Goal: Check status: Check status

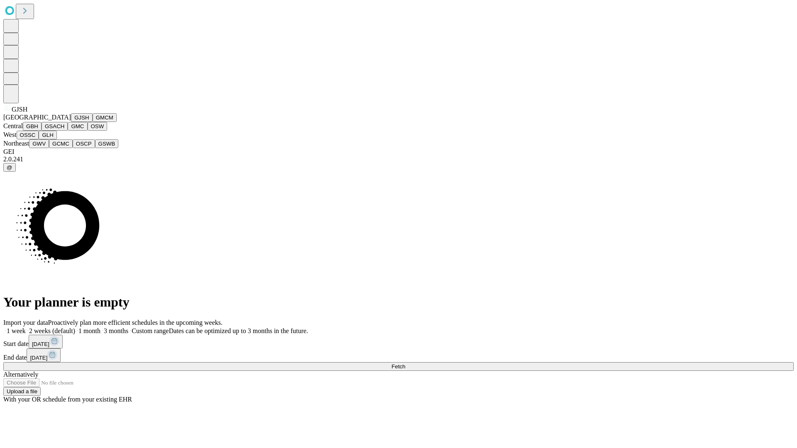
click at [71, 122] on button "GJSH" at bounding box center [82, 117] width 22 height 9
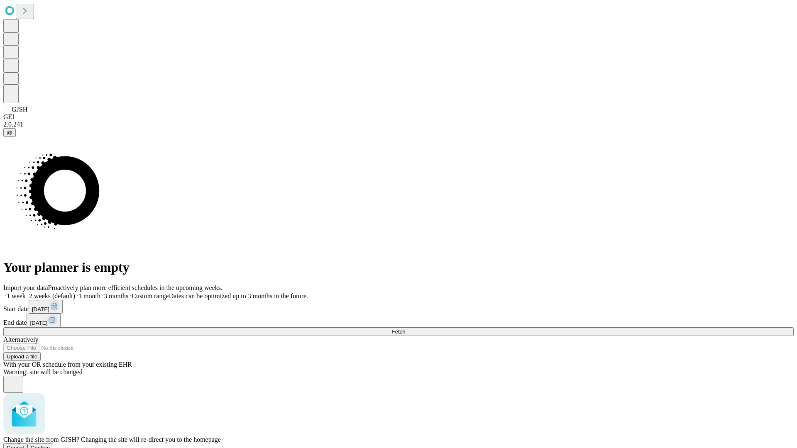
click at [50, 445] on span "Confirm" at bounding box center [41, 448] width 20 height 6
click at [75, 293] on label "2 weeks (default)" at bounding box center [50, 296] width 49 height 7
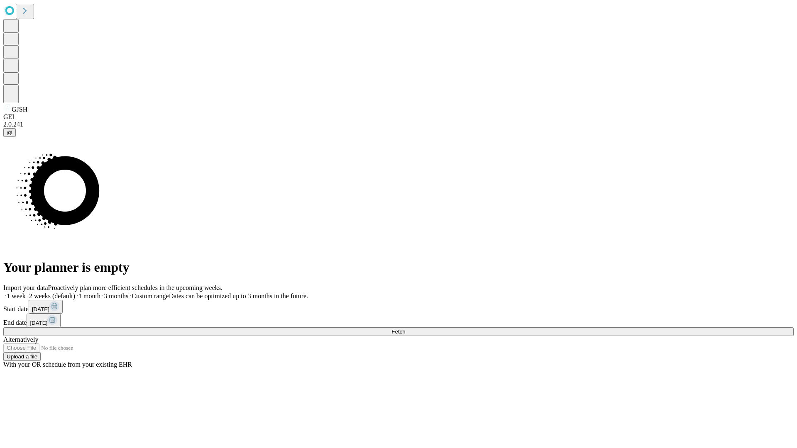
click at [405, 329] on span "Fetch" at bounding box center [398, 332] width 14 height 6
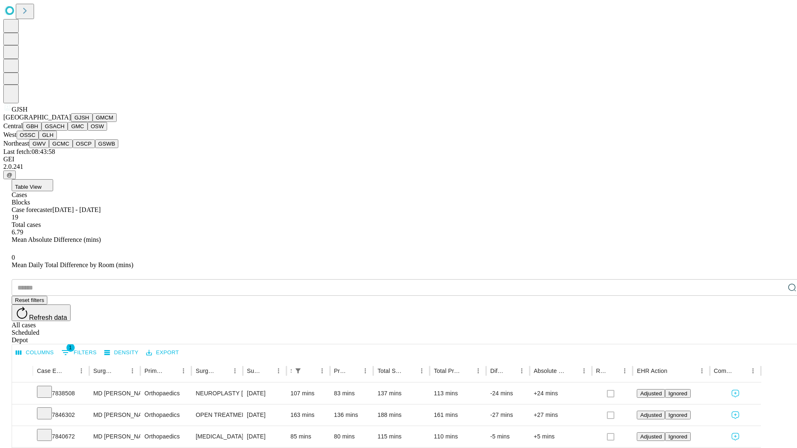
click at [93, 122] on button "GMCM" at bounding box center [105, 117] width 24 height 9
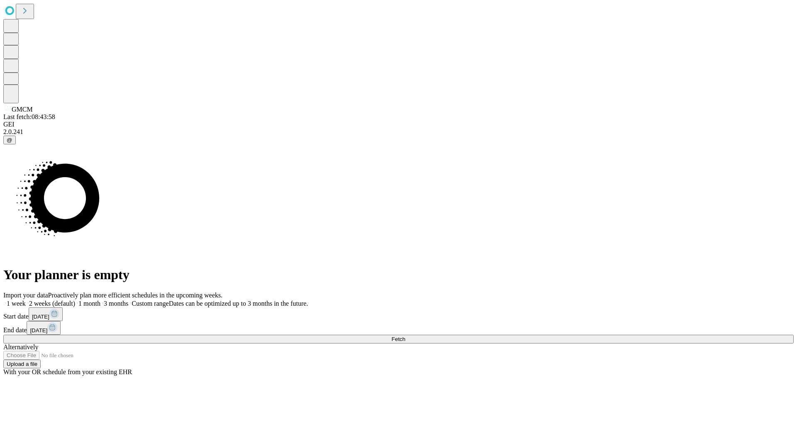
click at [75, 300] on label "2 weeks (default)" at bounding box center [50, 303] width 49 height 7
click at [405, 336] on span "Fetch" at bounding box center [398, 339] width 14 height 6
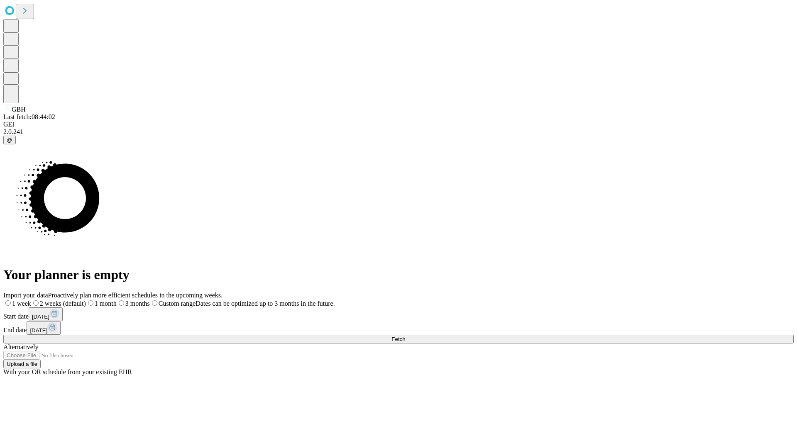
click at [405, 336] on span "Fetch" at bounding box center [398, 339] width 14 height 6
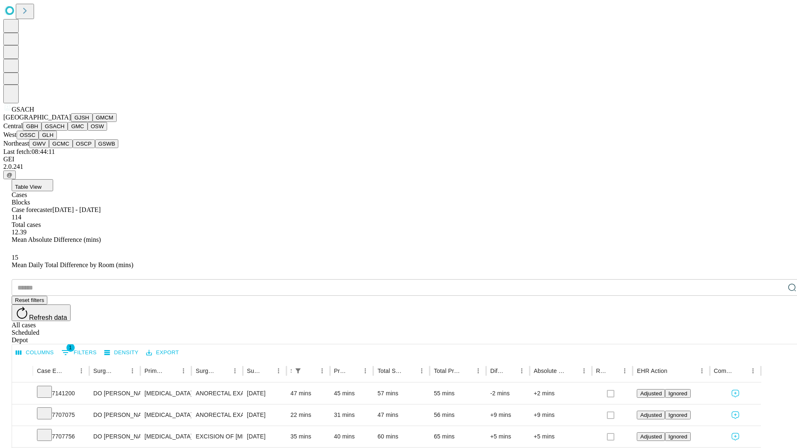
click at [68, 131] on button "GMC" at bounding box center [78, 126] width 20 height 9
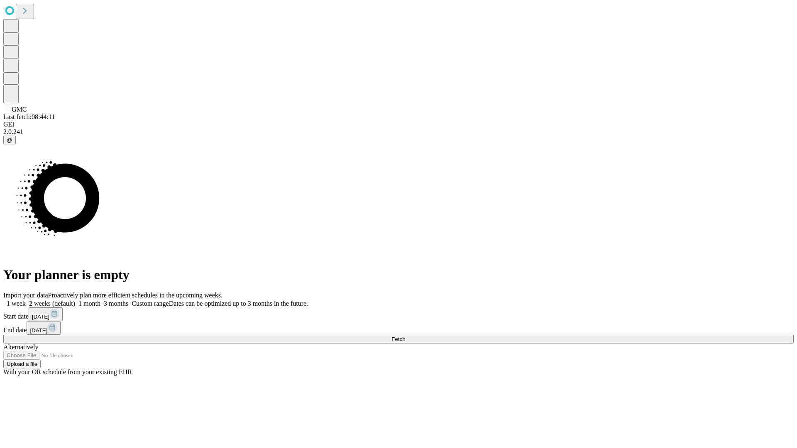
click at [75, 300] on label "2 weeks (default)" at bounding box center [50, 303] width 49 height 7
click at [405, 336] on span "Fetch" at bounding box center [398, 339] width 14 height 6
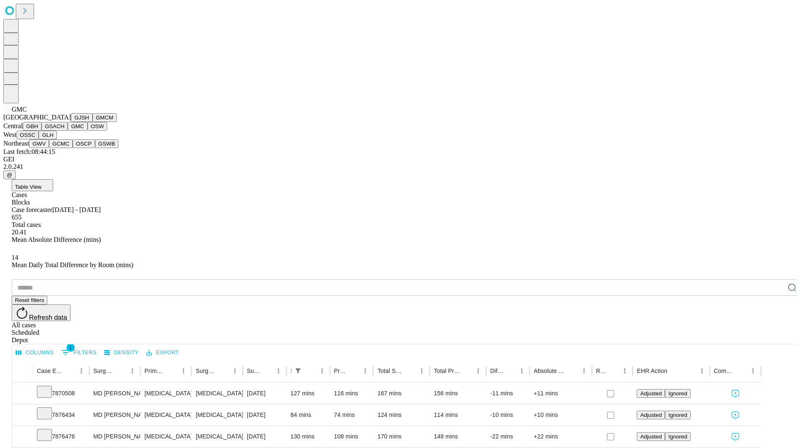
click at [88, 131] on button "OSW" at bounding box center [98, 126] width 20 height 9
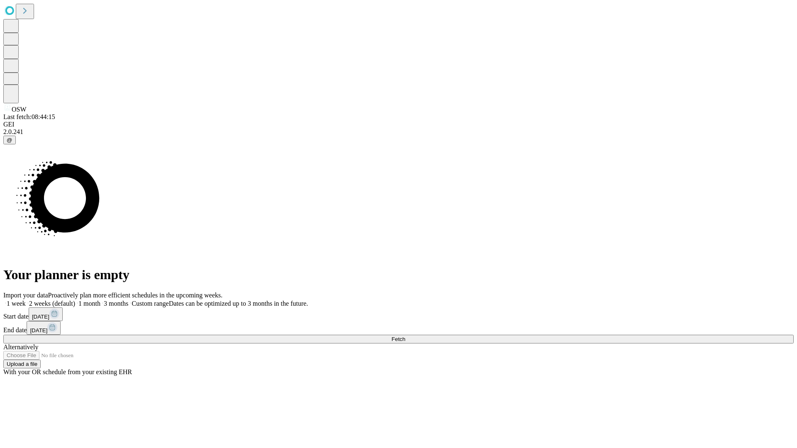
click at [75, 300] on label "2 weeks (default)" at bounding box center [50, 303] width 49 height 7
click at [405, 336] on span "Fetch" at bounding box center [398, 339] width 14 height 6
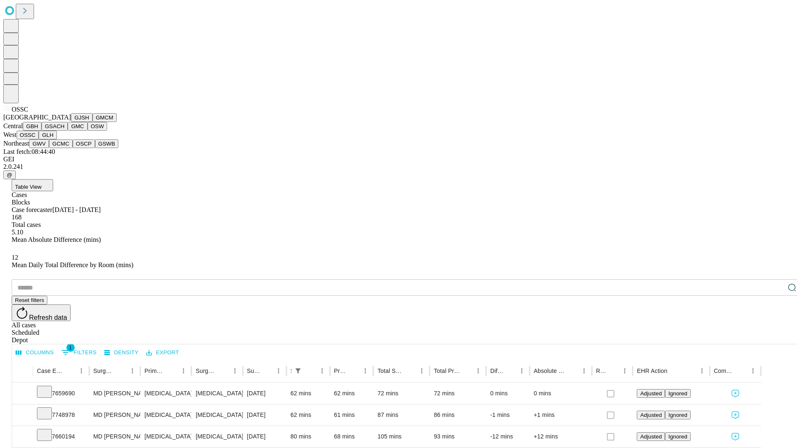
click at [56, 139] on button "GLH" at bounding box center [48, 135] width 18 height 9
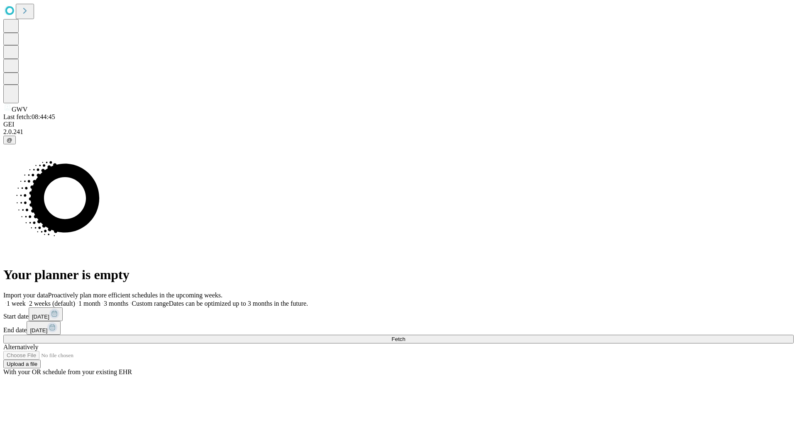
click at [405, 336] on span "Fetch" at bounding box center [398, 339] width 14 height 6
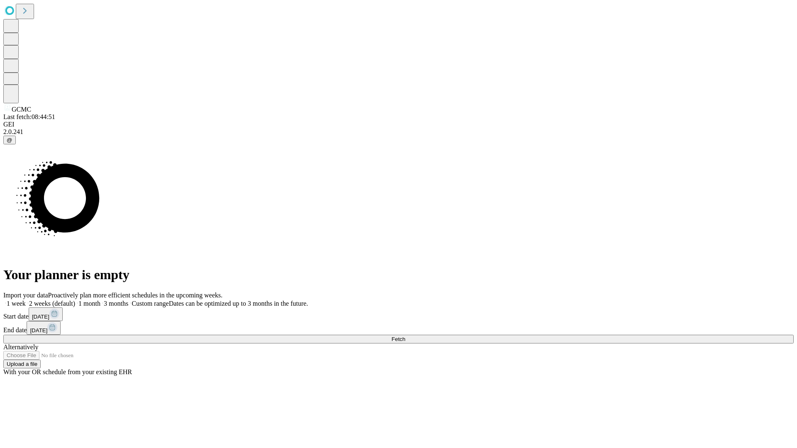
click at [75, 300] on label "2 weeks (default)" at bounding box center [50, 303] width 49 height 7
click at [405, 336] on span "Fetch" at bounding box center [398, 339] width 14 height 6
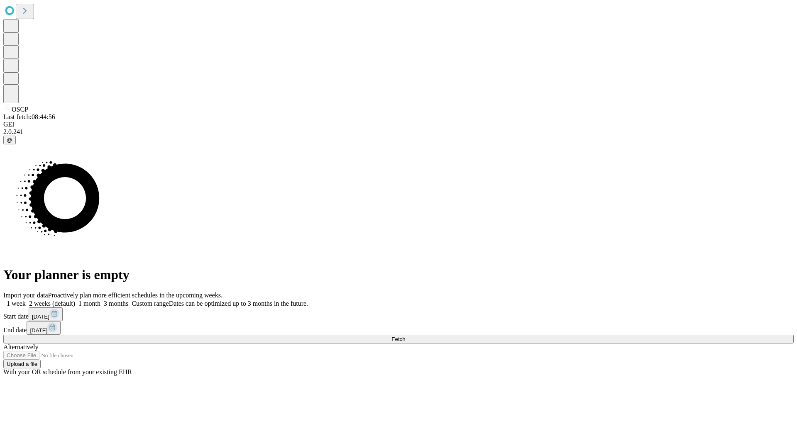
click at [75, 300] on label "2 weeks (default)" at bounding box center [50, 303] width 49 height 7
click at [405, 336] on span "Fetch" at bounding box center [398, 339] width 14 height 6
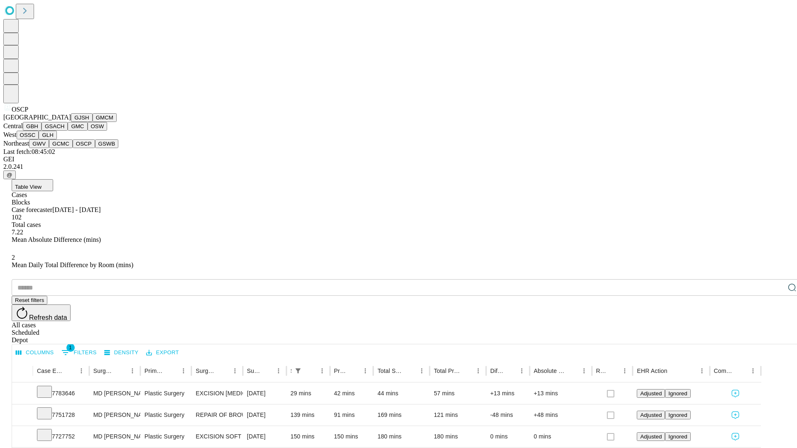
click at [95, 148] on button "GSWB" at bounding box center [107, 143] width 24 height 9
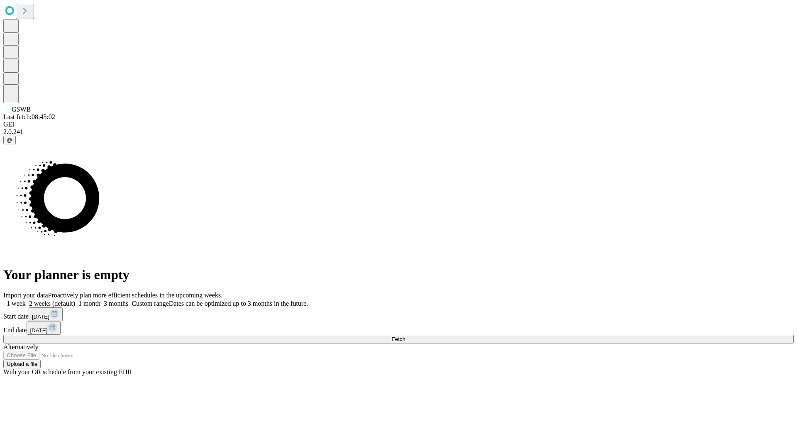
click at [405, 336] on span "Fetch" at bounding box center [398, 339] width 14 height 6
